Goal: Check status: Check status

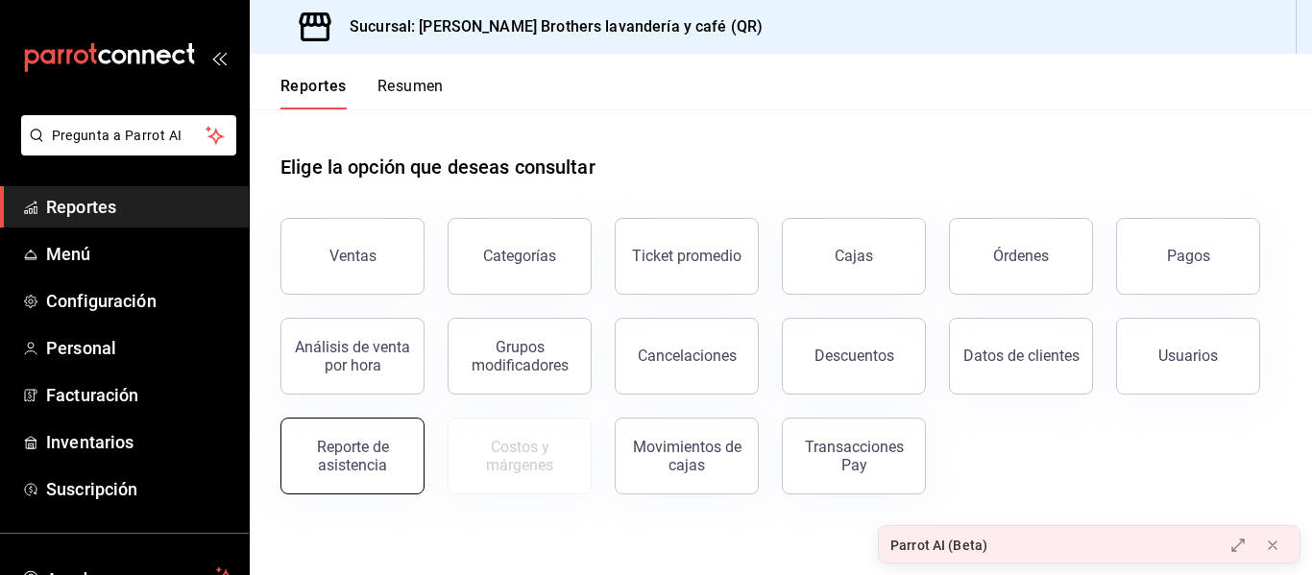
click at [318, 439] on div "Reporte de asistencia" at bounding box center [352, 456] width 119 height 37
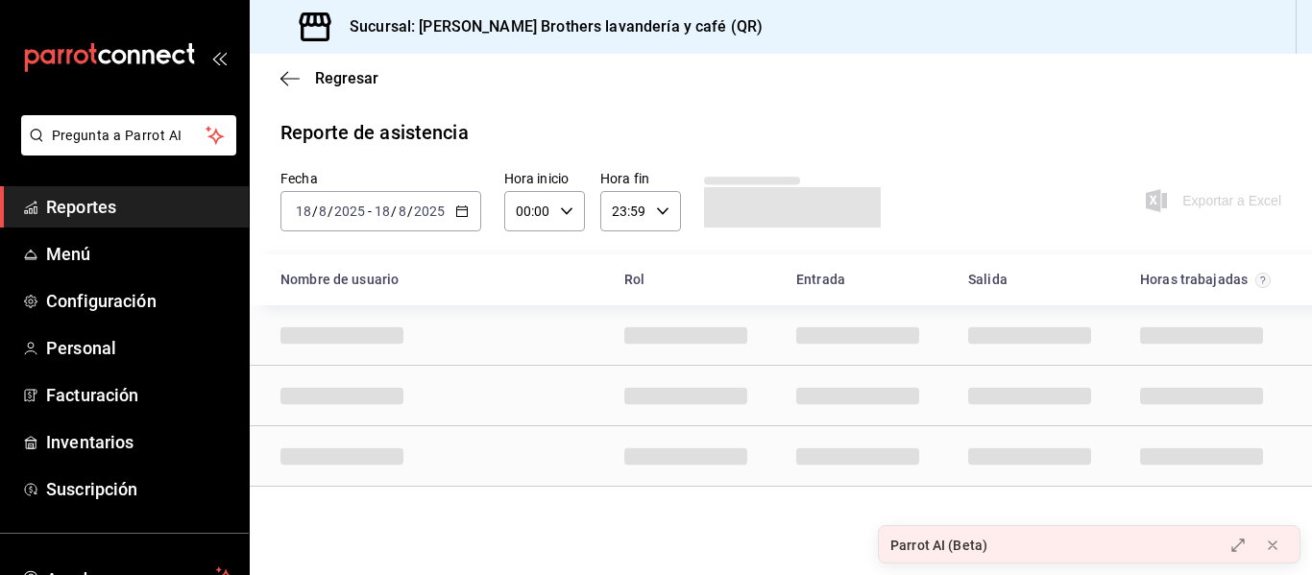
click at [464, 223] on div "2025-08-18 18 / 8 / 2025 - 2025-08-18 18 / 8 / 2025" at bounding box center [380, 211] width 201 height 40
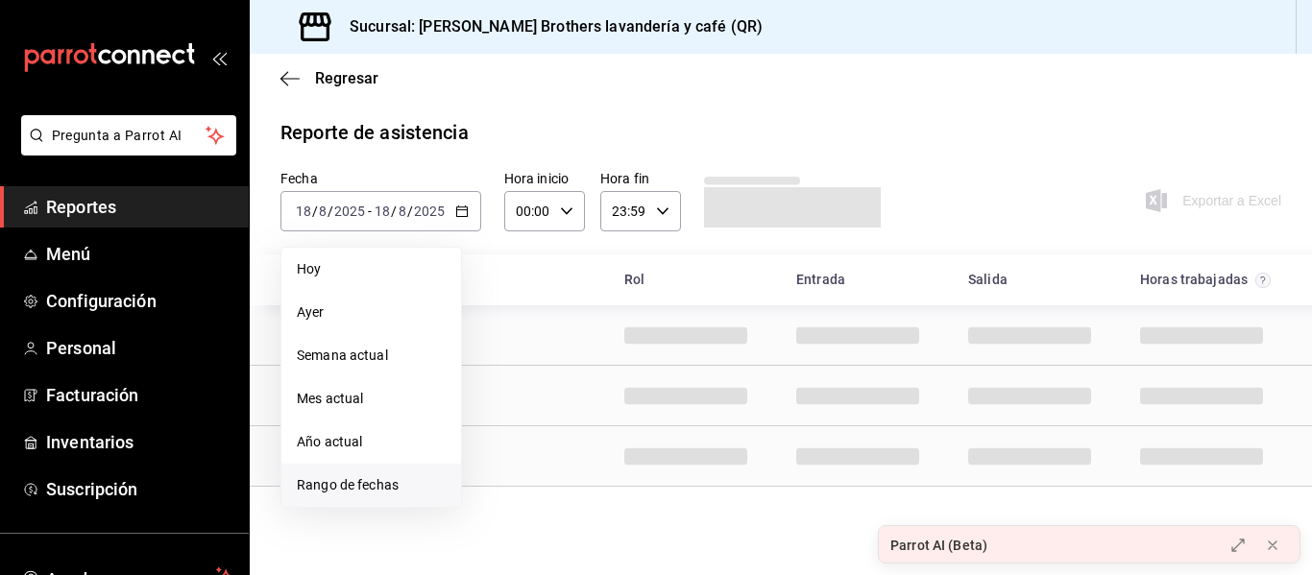
click at [359, 477] on span "Rango de fechas" at bounding box center [371, 485] width 149 height 20
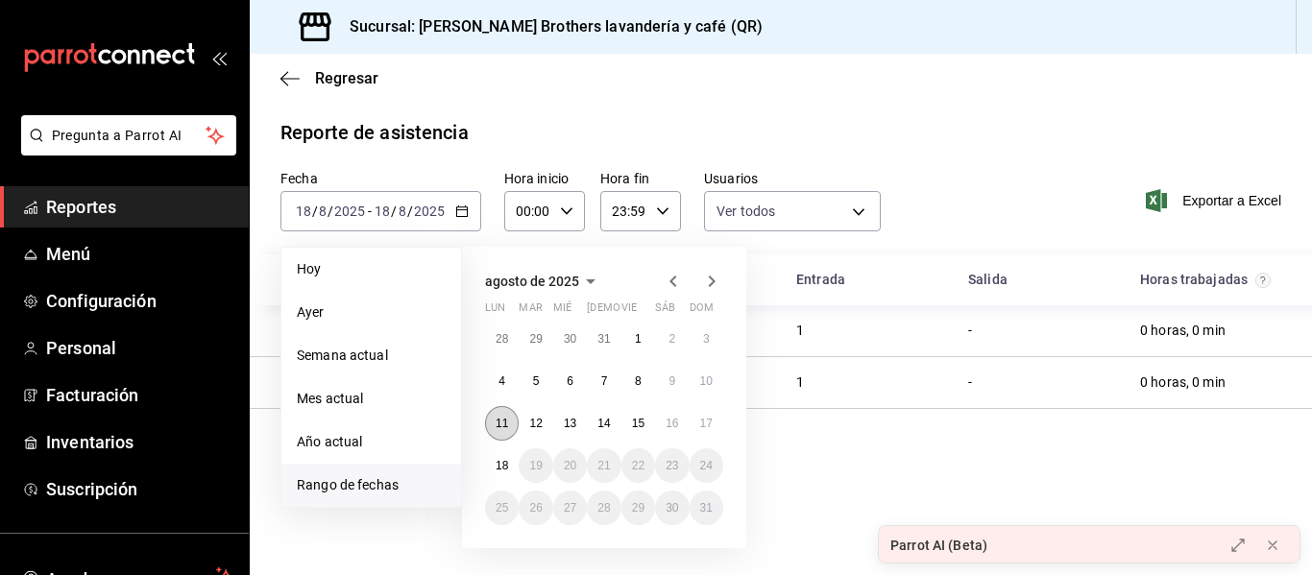
click at [494, 414] on button "11" at bounding box center [502, 423] width 34 height 35
click at [704, 427] on abbr "17" at bounding box center [706, 423] width 12 height 13
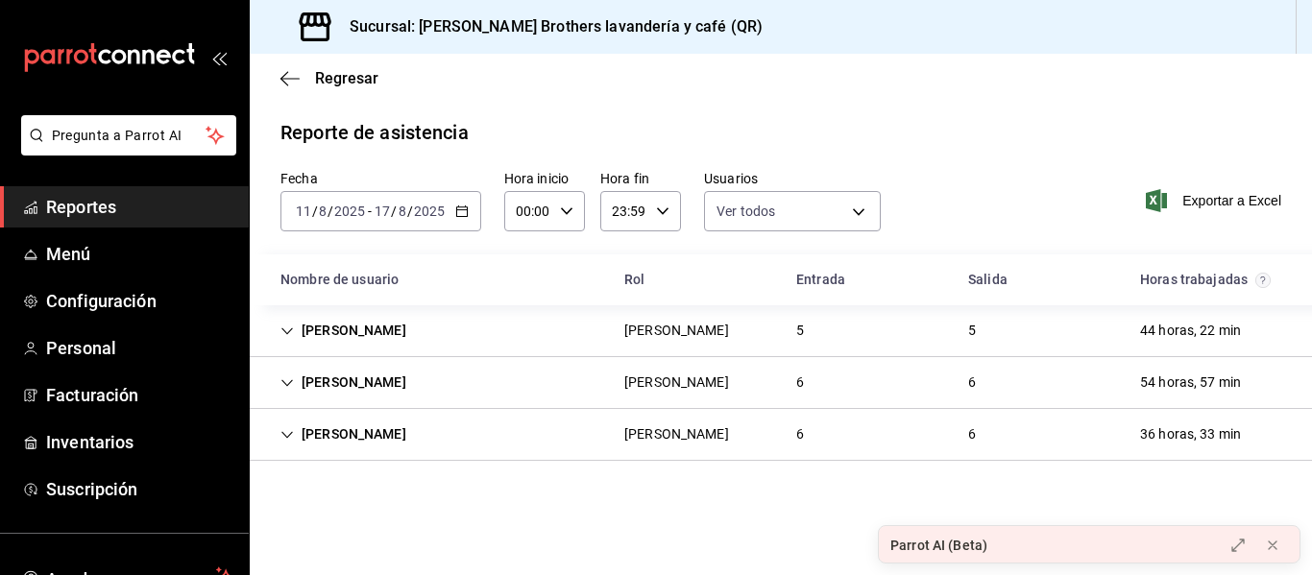
click at [948, 396] on div "Agustina Samaniego Agustina Samaniego 6 6 54 horas, 57 min" at bounding box center [781, 383] width 1062 height 52
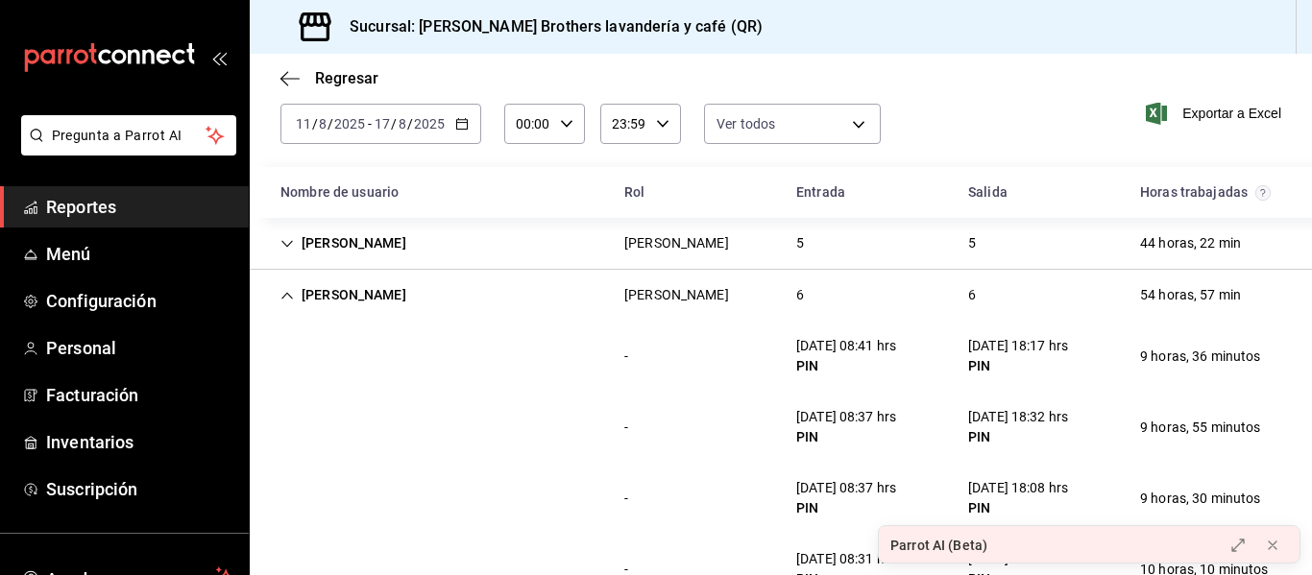
scroll to position [83, 0]
